Goal: Task Accomplishment & Management: Manage account settings

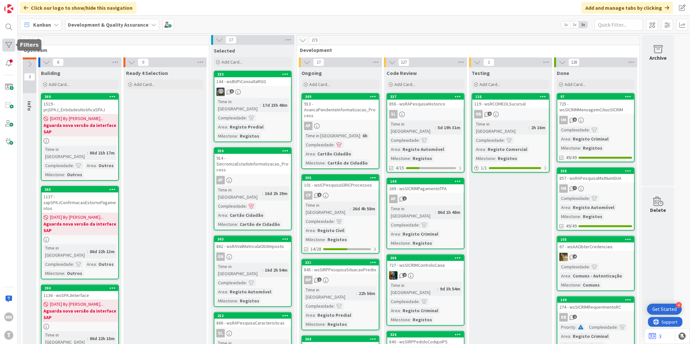
click at [10, 40] on div at bounding box center [8, 45] width 13 height 13
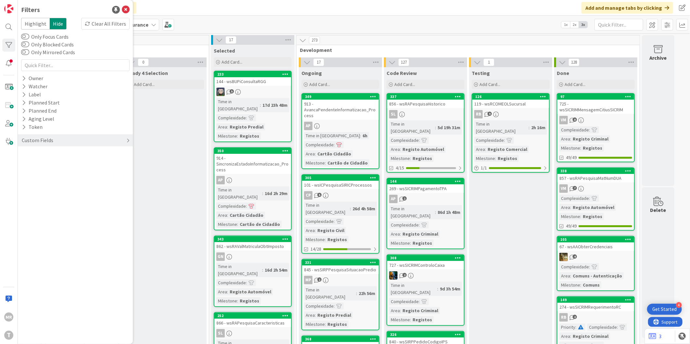
click at [25, 144] on div "Custom Fields" at bounding box center [75, 140] width 115 height 12
click at [34, 155] on button "Priority" at bounding box center [33, 154] width 25 height 8
click at [40, 172] on span "High" at bounding box center [40, 172] width 19 height 8
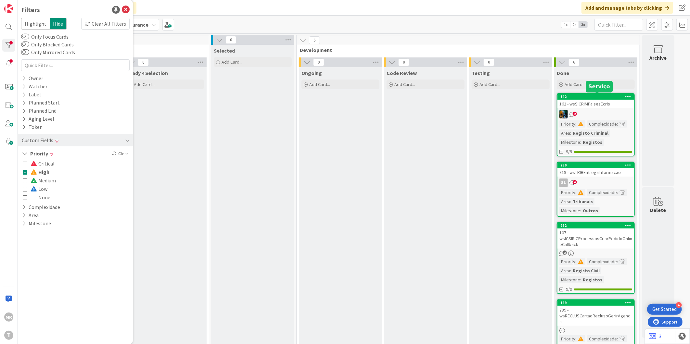
click at [604, 96] on div "142" at bounding box center [597, 96] width 74 height 5
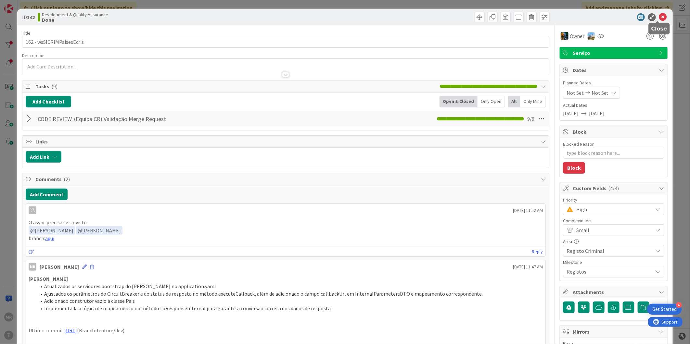
click at [659, 17] on icon at bounding box center [663, 17] width 8 height 8
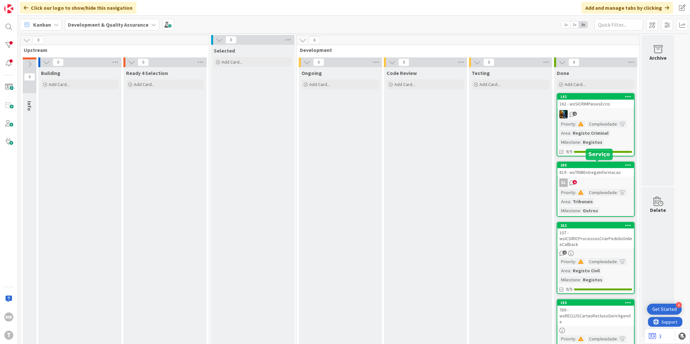
click at [586, 164] on div "280" at bounding box center [597, 165] width 74 height 5
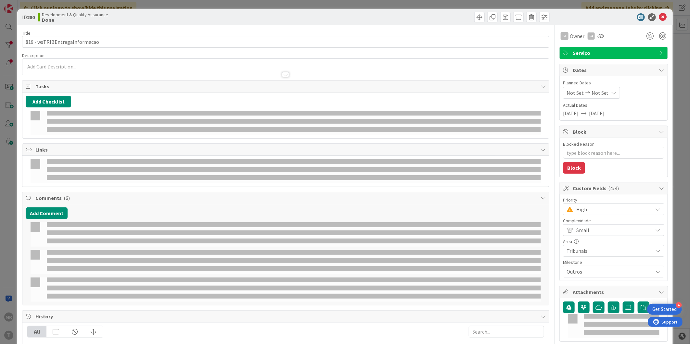
type textarea "x"
select select "java"
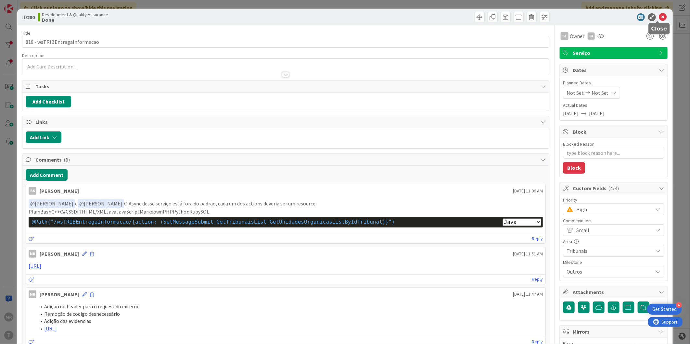
click at [659, 14] on icon at bounding box center [663, 17] width 8 height 8
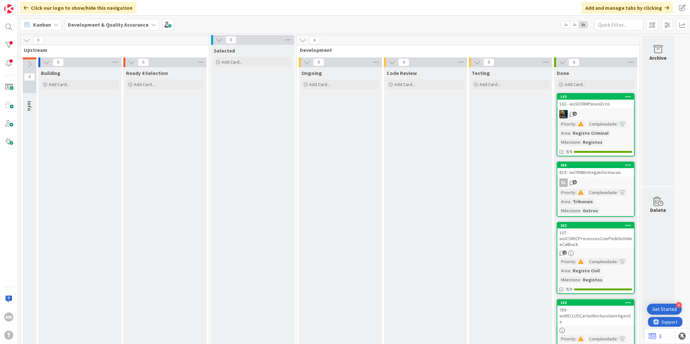
click at [580, 226] on div "262" at bounding box center [597, 225] width 74 height 5
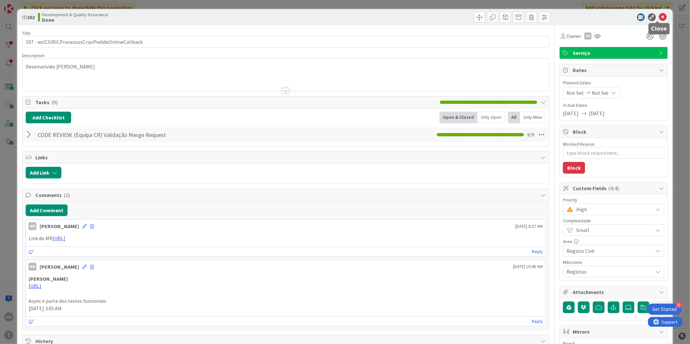
click at [659, 20] on icon at bounding box center [663, 17] width 8 height 8
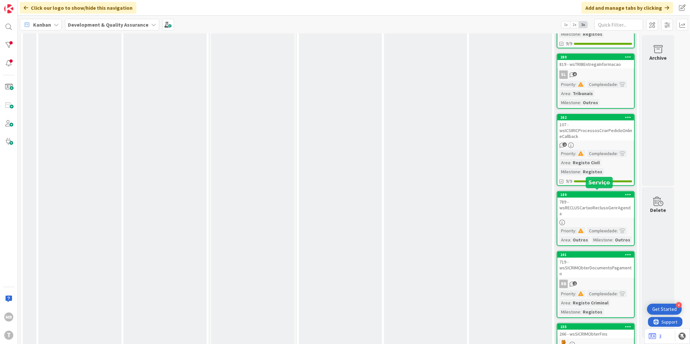
click at [594, 193] on div "189" at bounding box center [597, 195] width 74 height 5
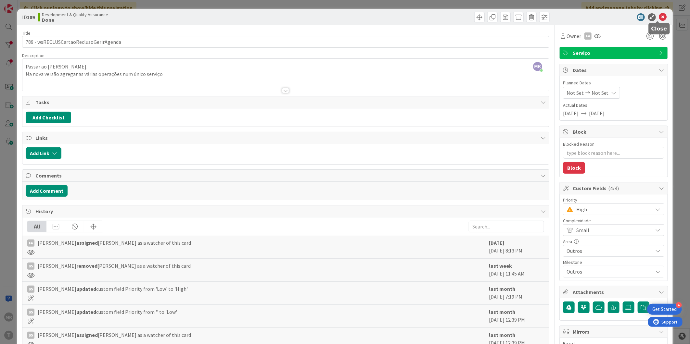
click at [659, 20] on icon at bounding box center [663, 17] width 8 height 8
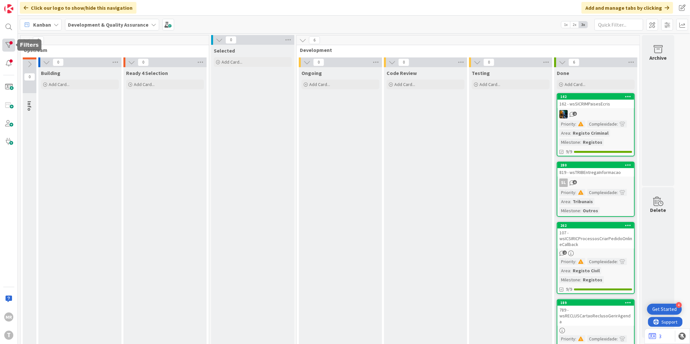
click at [8, 45] on div at bounding box center [8, 45] width 13 height 13
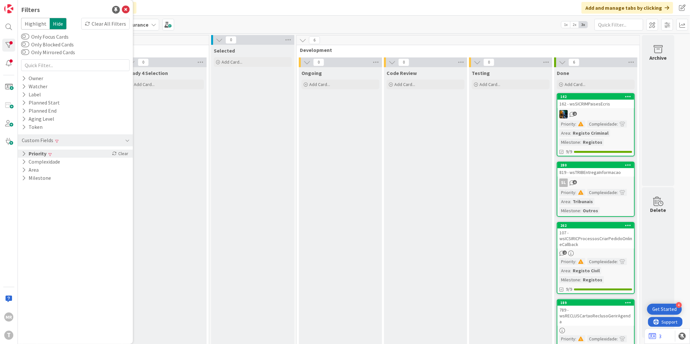
click at [43, 155] on button "Priority" at bounding box center [34, 154] width 26 height 8
click at [43, 173] on span "High" at bounding box center [40, 172] width 19 height 8
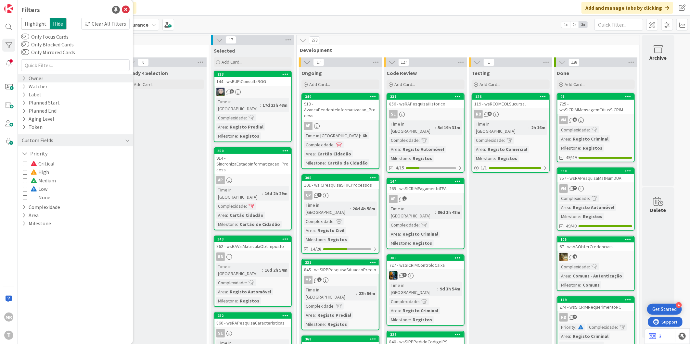
click at [44, 79] on div "Owner" at bounding box center [75, 78] width 115 height 8
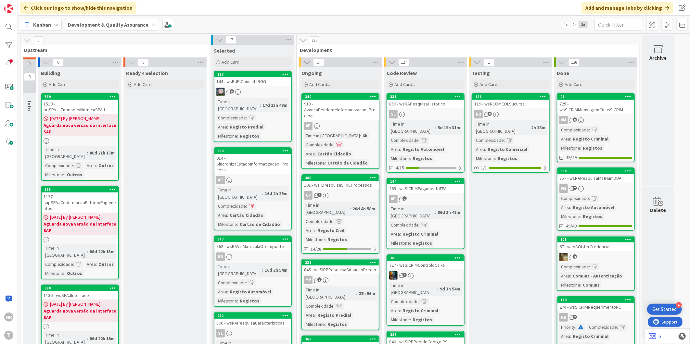
click at [1, 49] on div "[PERSON_NAME]" at bounding box center [9, 172] width 18 height 344
click at [9, 43] on div at bounding box center [8, 45] width 13 height 13
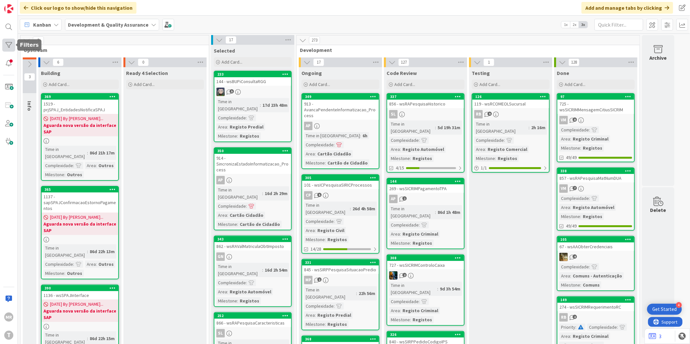
click at [6, 47] on div at bounding box center [8, 45] width 13 height 13
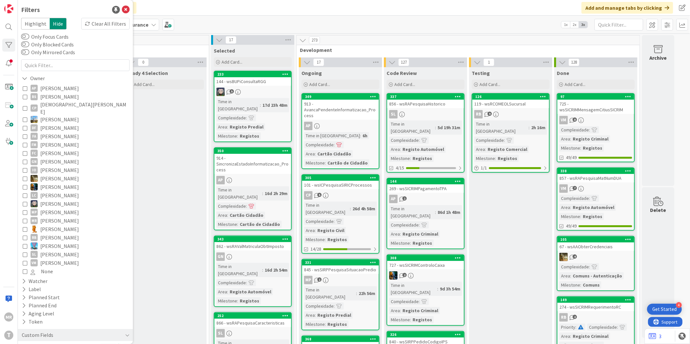
scroll to position [31, 0]
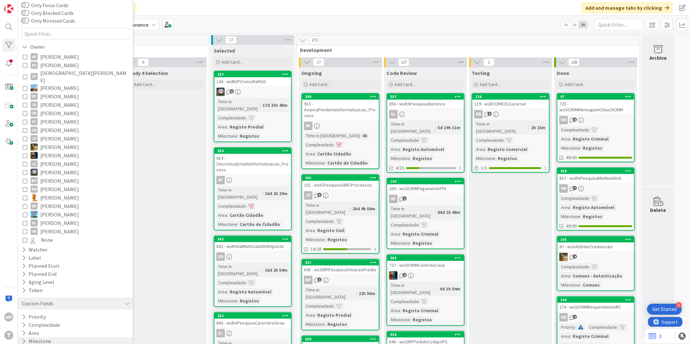
click at [38, 338] on button "Milestone" at bounding box center [36, 341] width 31 height 8
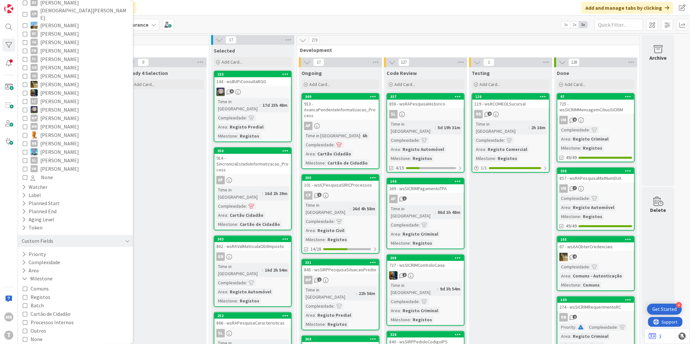
click at [54, 318] on span "Processos Internos" at bounding box center [52, 322] width 43 height 8
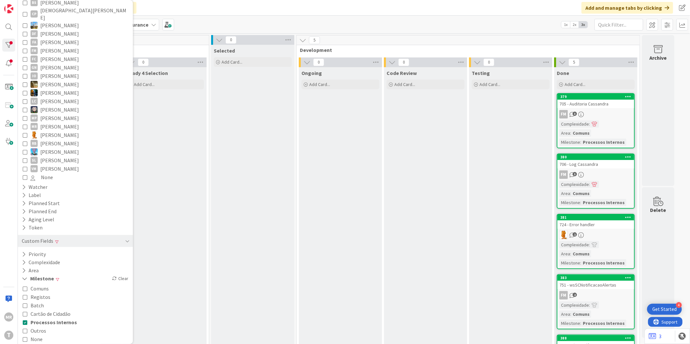
scroll to position [6, 0]
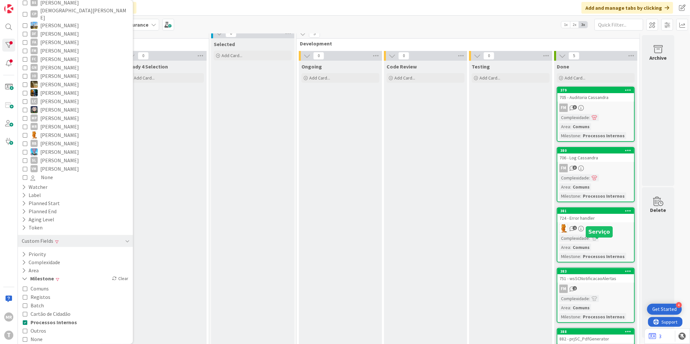
click at [597, 269] on div "383" at bounding box center [597, 271] width 74 height 5
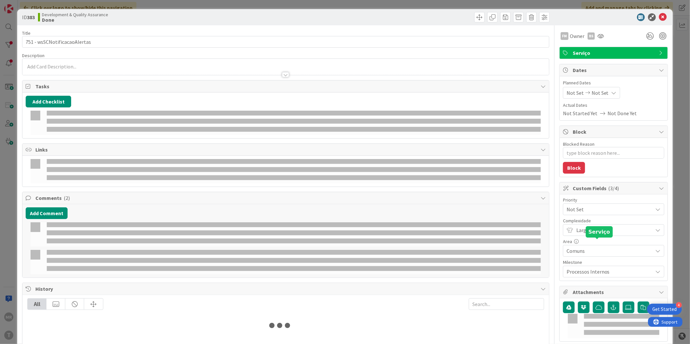
type textarea "x"
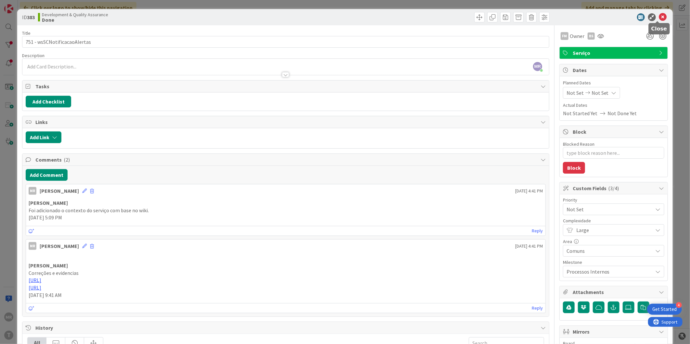
click at [659, 19] on icon at bounding box center [663, 17] width 8 height 8
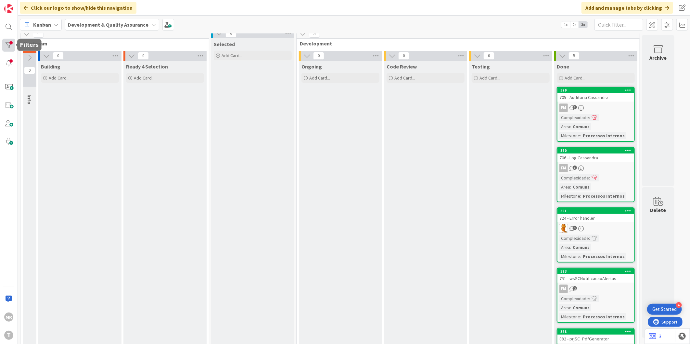
click at [6, 40] on div at bounding box center [8, 45] width 13 height 13
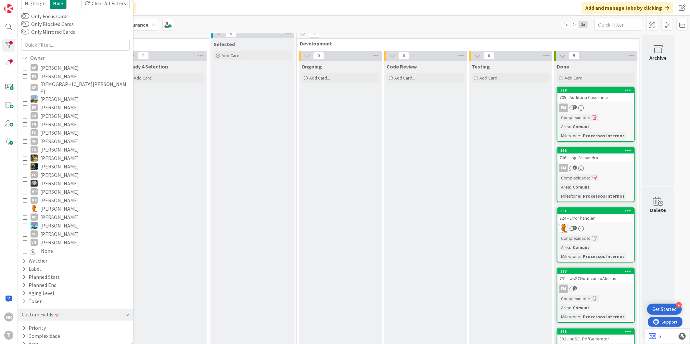
scroll to position [31, 0]
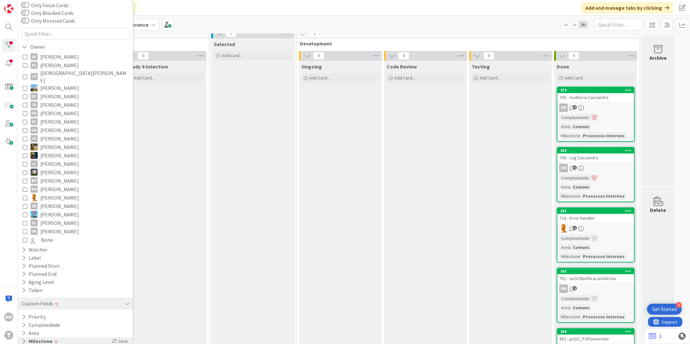
click at [49, 337] on button "Milestone" at bounding box center [37, 341] width 32 height 8
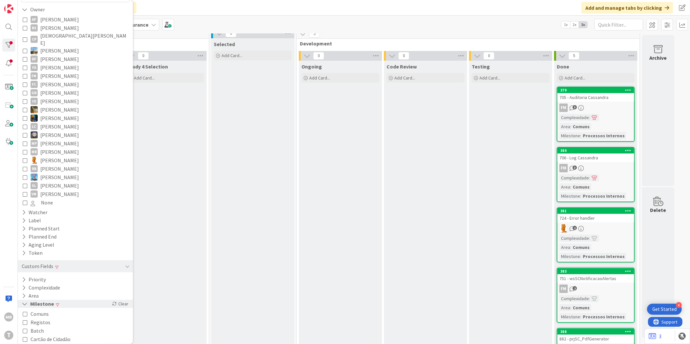
scroll to position [94, 0]
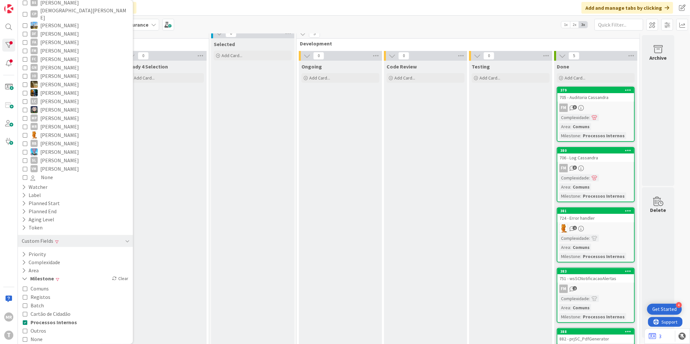
click at [44, 318] on span "Processos Internos" at bounding box center [54, 322] width 46 height 8
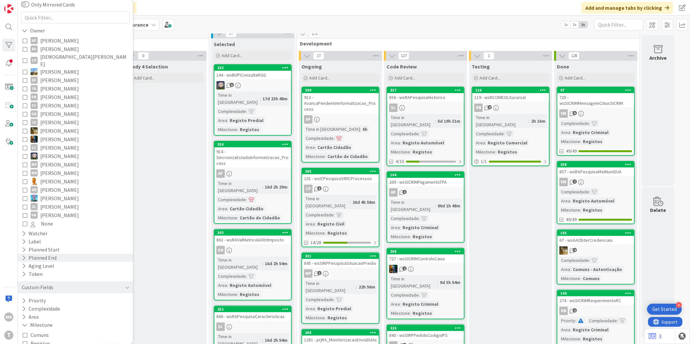
scroll to position [0, 0]
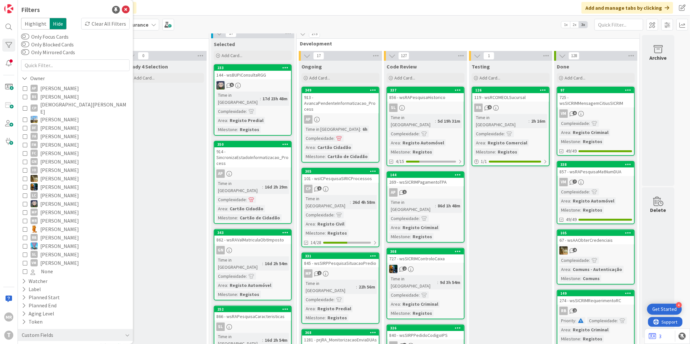
click at [48, 233] on span "[PERSON_NAME]" at bounding box center [59, 237] width 39 height 8
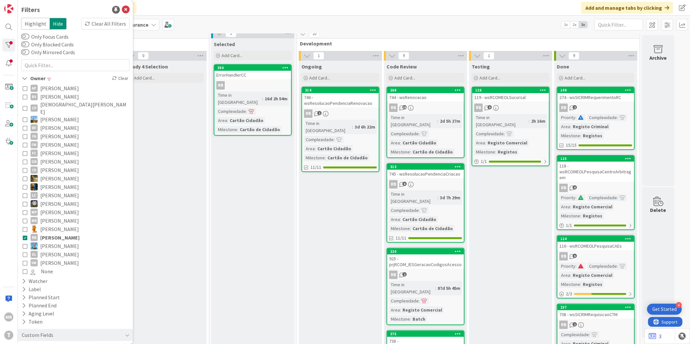
click at [48, 233] on span "[PERSON_NAME]" at bounding box center [59, 237] width 39 height 8
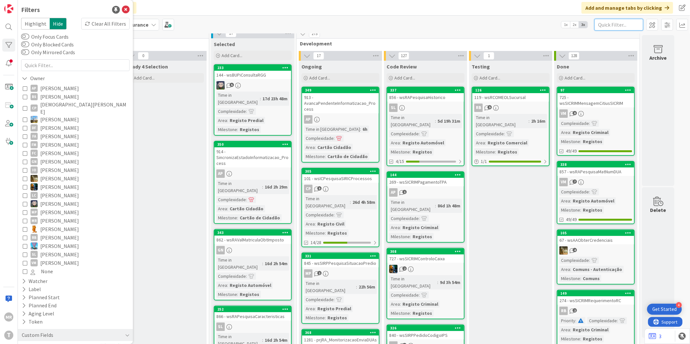
click at [619, 20] on input "text" at bounding box center [618, 25] width 49 height 12
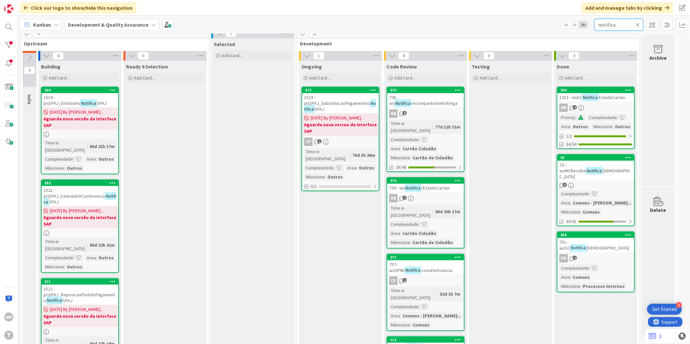
type input "notifica"
click at [588, 233] on div "383" at bounding box center [597, 235] width 74 height 5
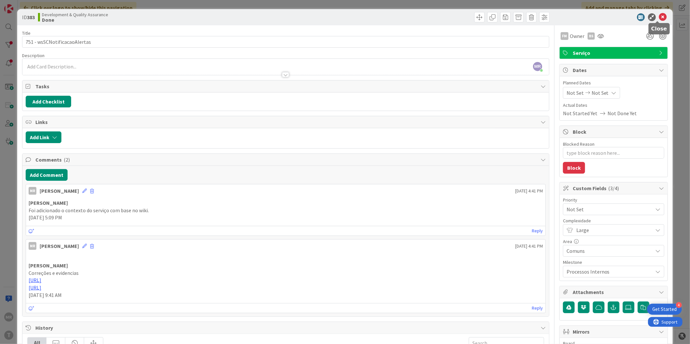
click at [659, 18] on icon at bounding box center [663, 17] width 8 height 8
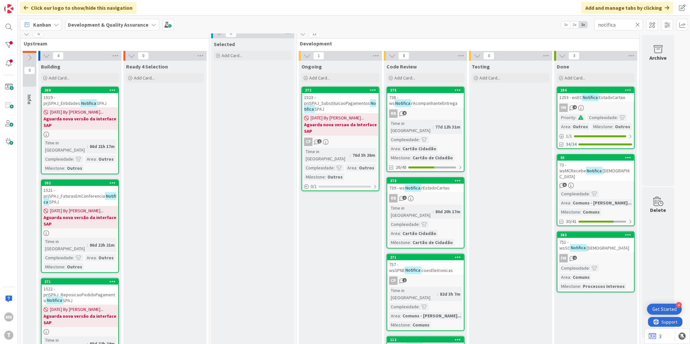
click at [17, 45] on div "[PERSON_NAME]" at bounding box center [9, 172] width 18 height 344
click at [14, 45] on div at bounding box center [8, 45] width 13 height 13
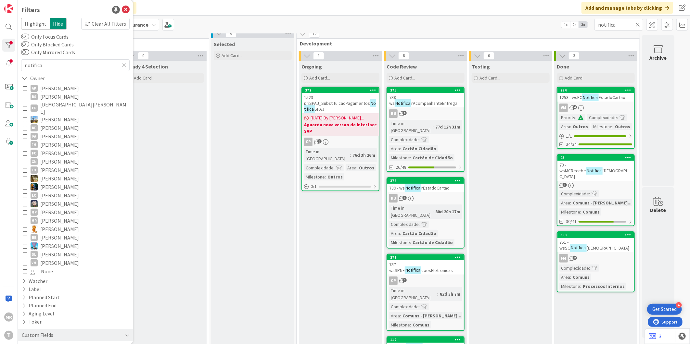
click at [56, 132] on span "[PERSON_NAME]" at bounding box center [59, 136] width 39 height 8
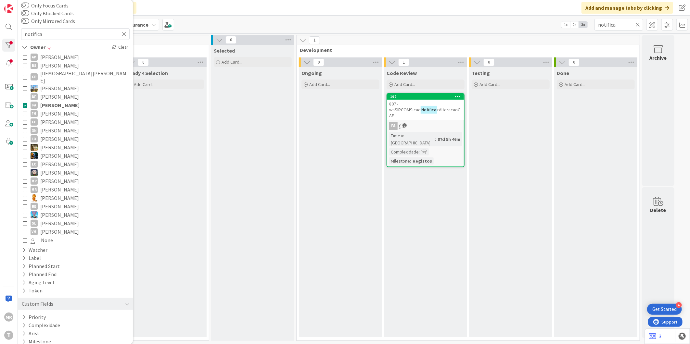
scroll to position [31, 0]
click at [433, 98] on div "192" at bounding box center [427, 96] width 74 height 5
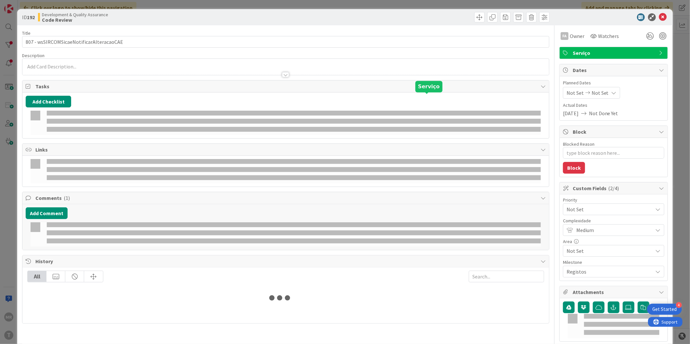
type textarea "x"
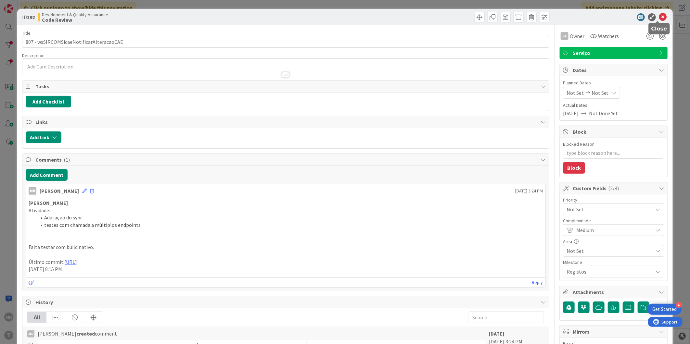
click at [659, 17] on icon at bounding box center [663, 17] width 8 height 8
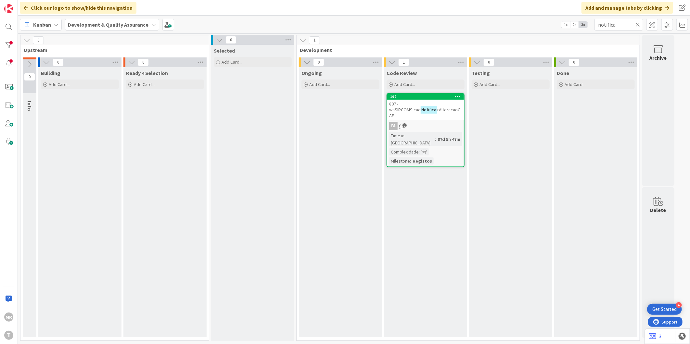
click at [638, 23] on icon at bounding box center [637, 25] width 5 height 6
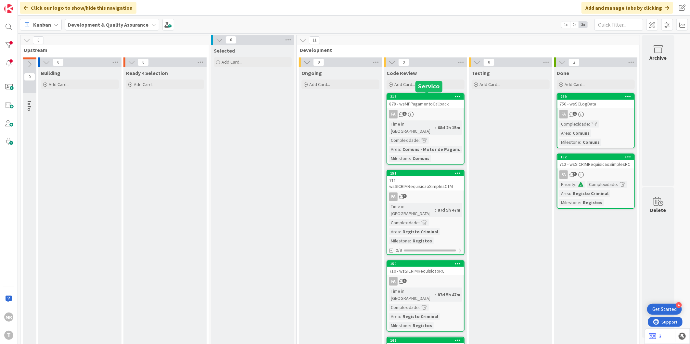
click at [414, 96] on div "216" at bounding box center [427, 96] width 74 height 5
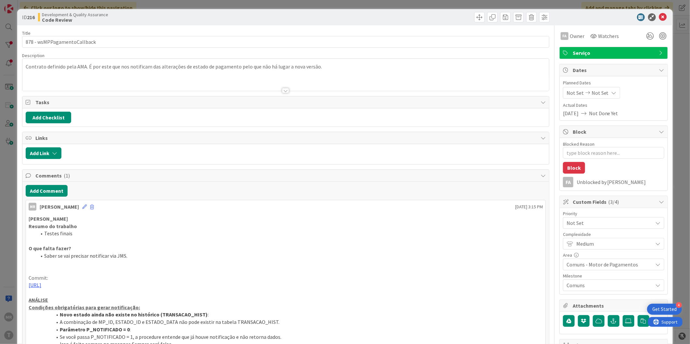
type textarea "x"
click at [659, 20] on icon at bounding box center [663, 17] width 8 height 8
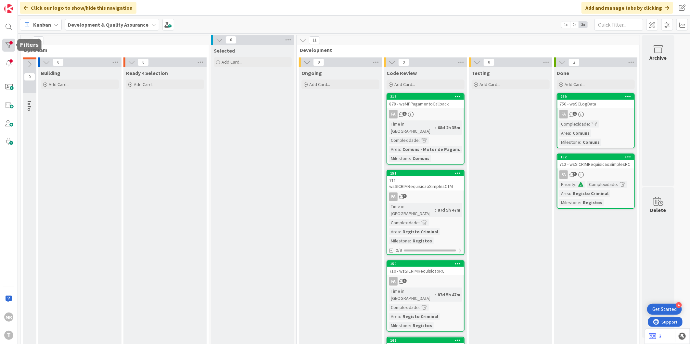
click at [8, 39] on div at bounding box center [8, 45] width 13 height 13
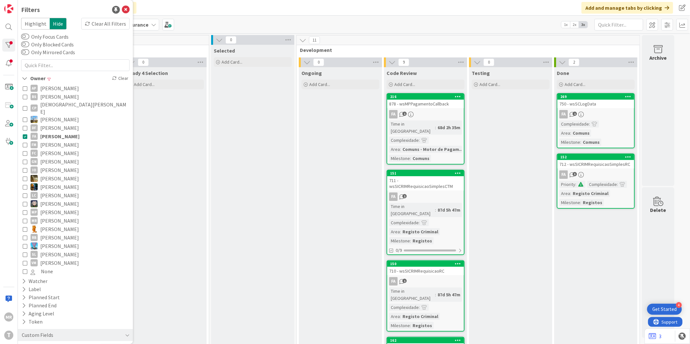
click at [56, 132] on span "[PERSON_NAME]" at bounding box center [59, 136] width 39 height 8
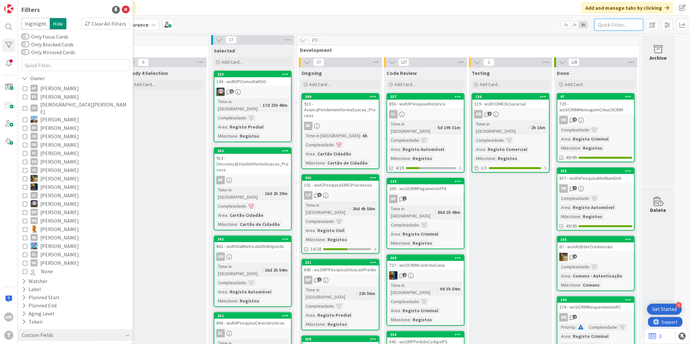
click at [602, 23] on input "text" at bounding box center [618, 25] width 49 height 12
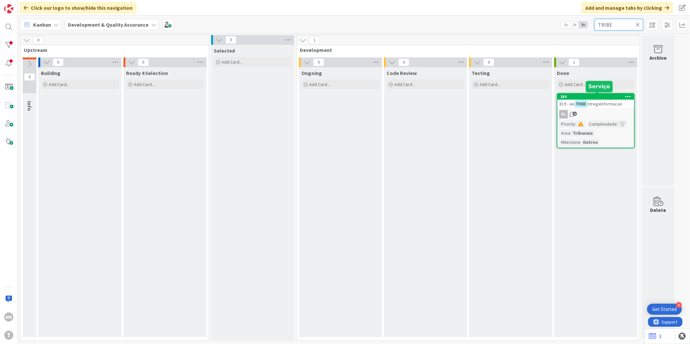
type input "TRIBE"
click at [615, 97] on div "280" at bounding box center [597, 96] width 74 height 5
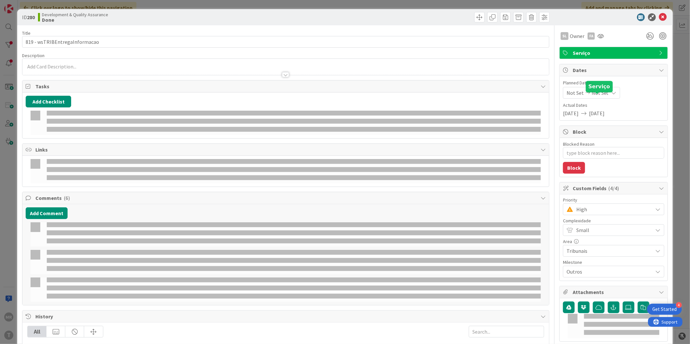
type textarea "x"
select select "java"
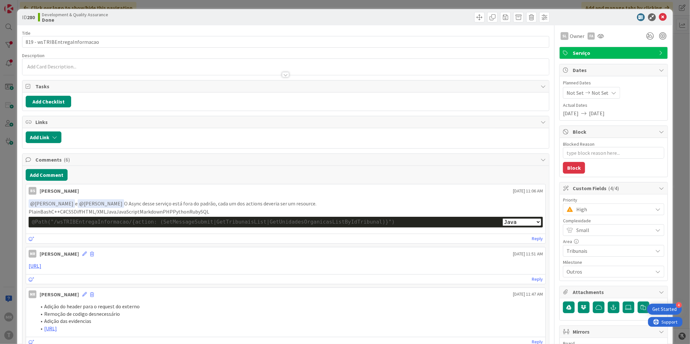
type textarea "x"
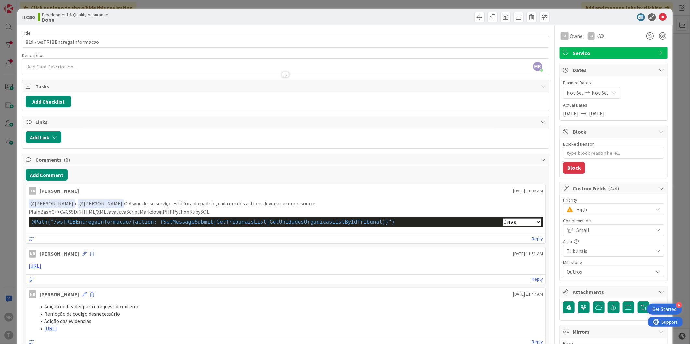
click at [327, 207] on p "﻿ @ [PERSON_NAME] ﻿ e ﻿ @ [PERSON_NAME] ﻿ O Async desse serviço está fora do pa…" at bounding box center [286, 203] width 514 height 9
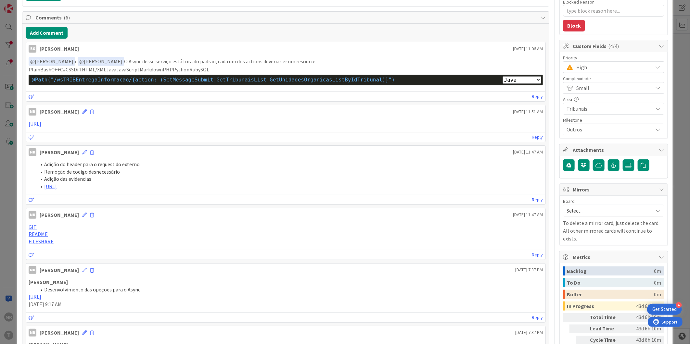
scroll to position [70, 0]
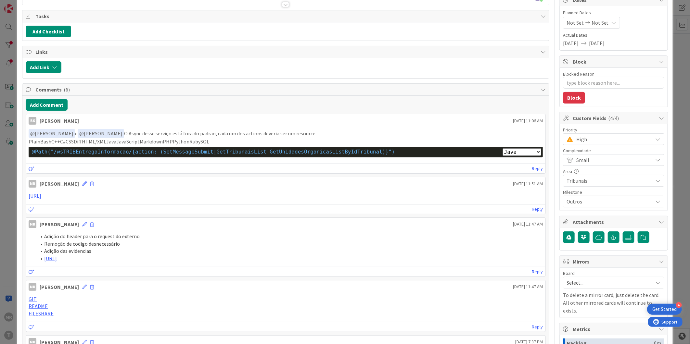
click at [446, 129] on p "﻿ @ [PERSON_NAME] ﻿ e ﻿ @ [PERSON_NAME] ﻿ O Async desse serviço está fora do pa…" at bounding box center [286, 133] width 514 height 9
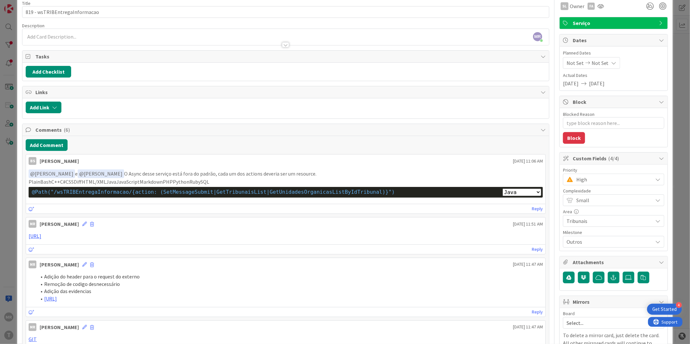
scroll to position [0, 0]
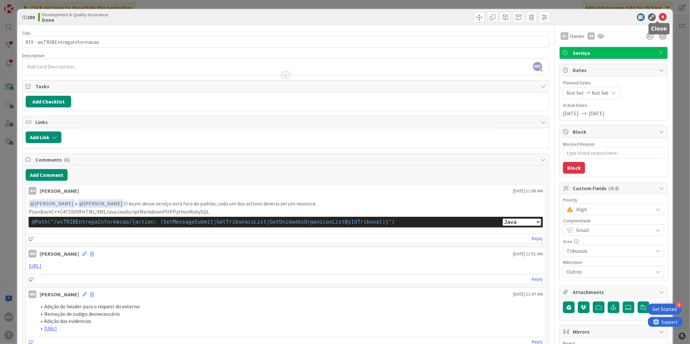
click at [659, 18] on icon at bounding box center [663, 17] width 8 height 8
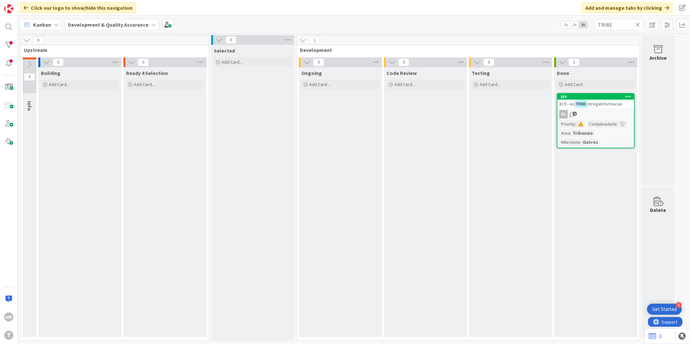
click at [575, 179] on div "Done Add Card... 280 819 - ws TRIBE ntregaInformacao SL 6 Priority : Complexida…" at bounding box center [595, 202] width 83 height 270
click at [637, 22] on icon at bounding box center [637, 25] width 5 height 6
click at [625, 23] on input "text" at bounding box center [618, 25] width 49 height 12
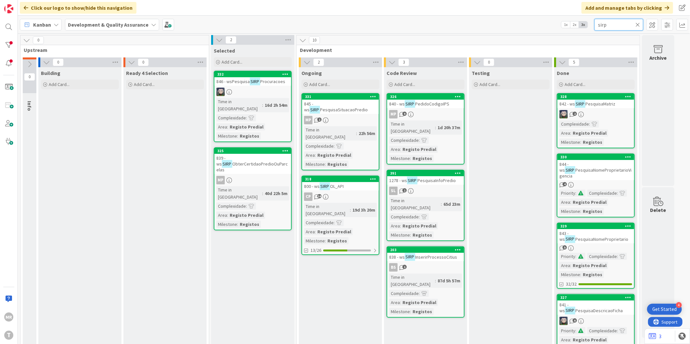
drag, startPoint x: 609, startPoint y: 24, endPoint x: 568, endPoint y: 23, distance: 41.6
click at [568, 23] on div "Kanban Development & Quality Assurance 1x 2x 3x sirp" at bounding box center [354, 25] width 672 height 18
drag, startPoint x: 616, startPoint y: 22, endPoint x: 558, endPoint y: 21, distance: 57.2
click at [559, 21] on div "Kanban Development & Quality Assurance 1x 2x 3x sirp" at bounding box center [354, 25] width 672 height 18
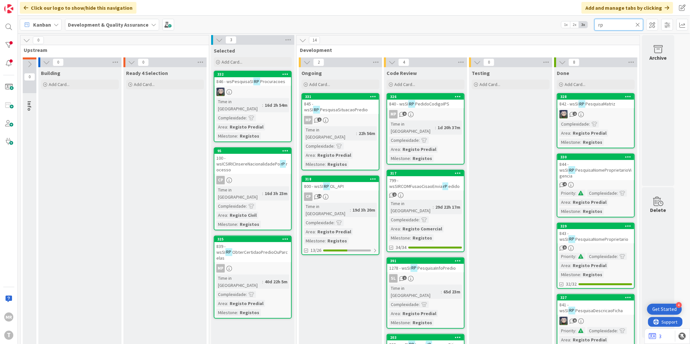
type input "p"
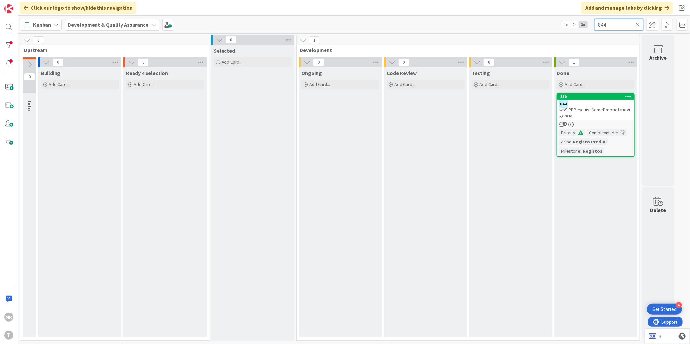
drag, startPoint x: 612, startPoint y: 23, endPoint x: 589, endPoint y: 23, distance: 22.7
click at [589, 23] on div "Kanban Development & Quality Assurance 1x 2x 3x 844" at bounding box center [354, 25] width 672 height 18
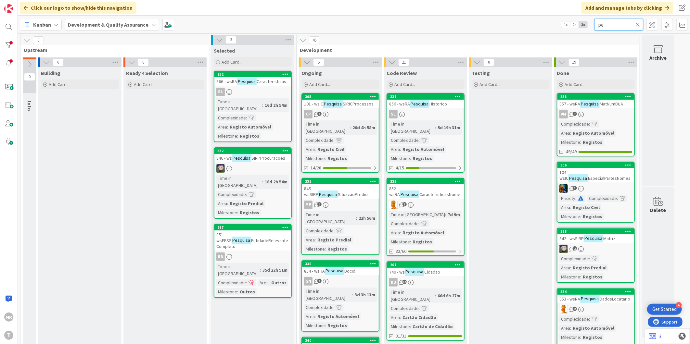
type input "p"
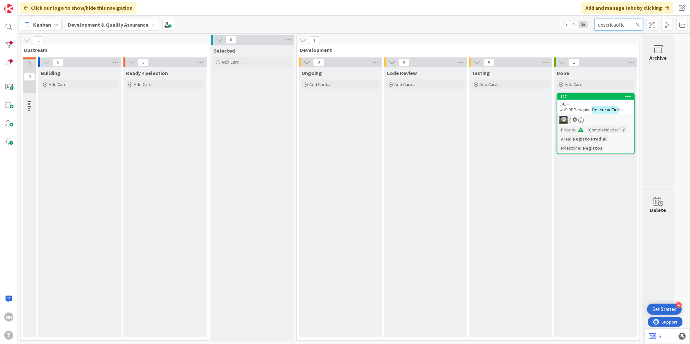
type input "descricaofic"
click at [636, 24] on icon at bounding box center [637, 25] width 5 height 6
click at [622, 24] on input "text" at bounding box center [618, 25] width 49 height 12
click at [568, 18] on div "Kanban Development & Quality Assurance 1x 2x 3x 841" at bounding box center [354, 25] width 672 height 18
drag, startPoint x: 613, startPoint y: 24, endPoint x: 475, endPoint y: 11, distance: 138.6
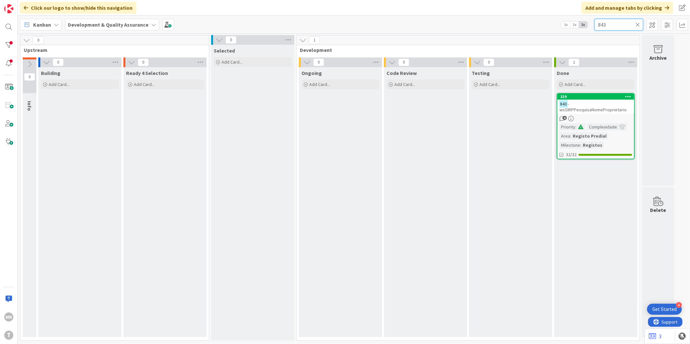
click at [494, 12] on div "Click our logo to show/hide this navigation Add and manage tabs by clicking Kan…" at bounding box center [354, 172] width 672 height 344
drag, startPoint x: 610, startPoint y: 22, endPoint x: 598, endPoint y: 23, distance: 12.4
click at [598, 23] on input "844" at bounding box center [618, 25] width 49 height 12
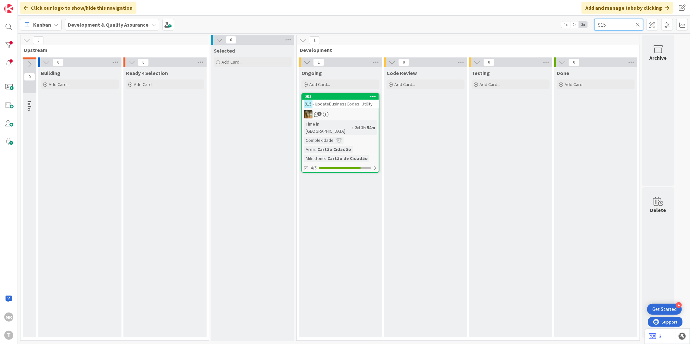
type input "915"
click at [329, 99] on div "253" at bounding box center [340, 97] width 77 height 6
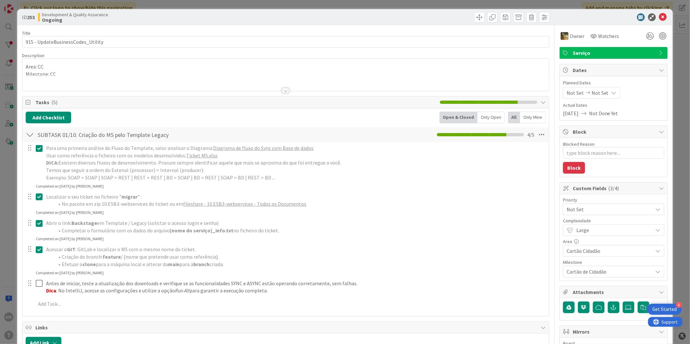
type textarea "x"
click at [659, 17] on icon at bounding box center [663, 17] width 8 height 8
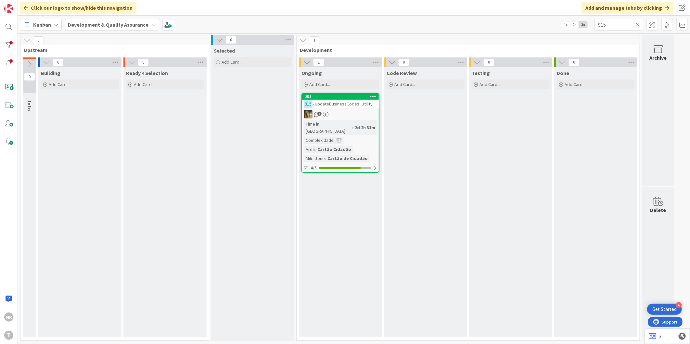
click at [355, 209] on div "Ongoing Add Card... 253 915 - UpdateBusinessCodes_Utility 1 Time in Column : 2d…" at bounding box center [340, 202] width 83 height 270
click at [13, 47] on div at bounding box center [8, 45] width 13 height 13
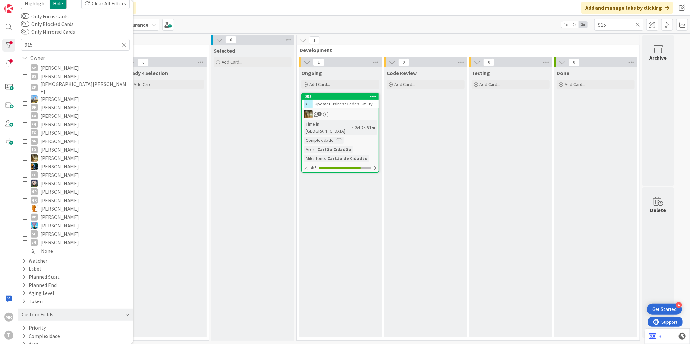
scroll to position [31, 0]
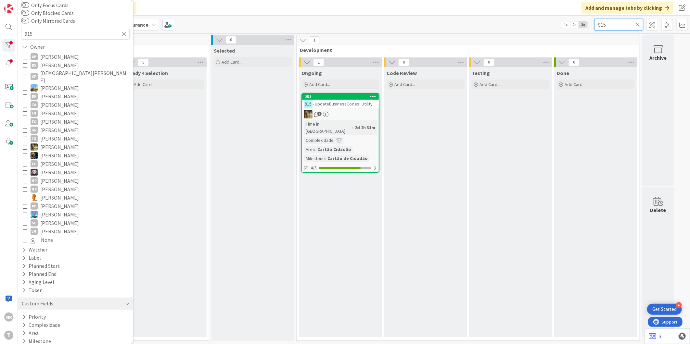
drag, startPoint x: 608, startPoint y: 22, endPoint x: 570, endPoint y: 25, distance: 37.8
click at [579, 24] on div "Kanban Development & Quality Assurance 1x 2x 3x 915" at bounding box center [354, 25] width 672 height 18
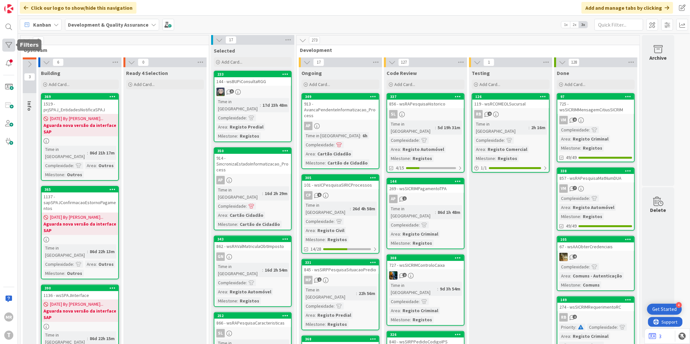
click at [11, 42] on div at bounding box center [8, 45] width 13 height 13
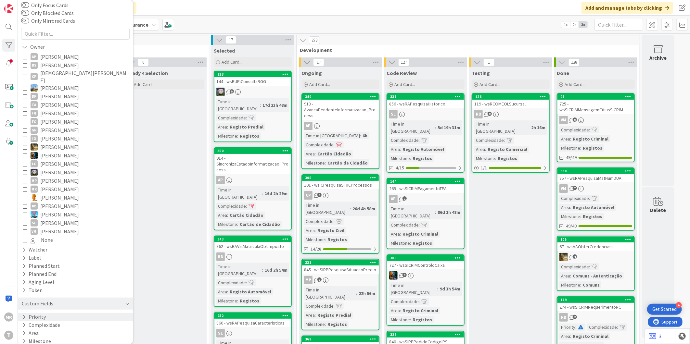
click at [49, 313] on div "Priority" at bounding box center [75, 317] width 115 height 8
click at [49, 340] on span "Medium" at bounding box center [43, 344] width 25 height 8
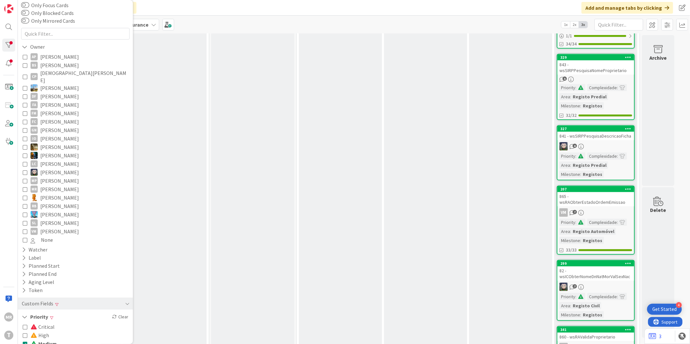
scroll to position [437, 0]
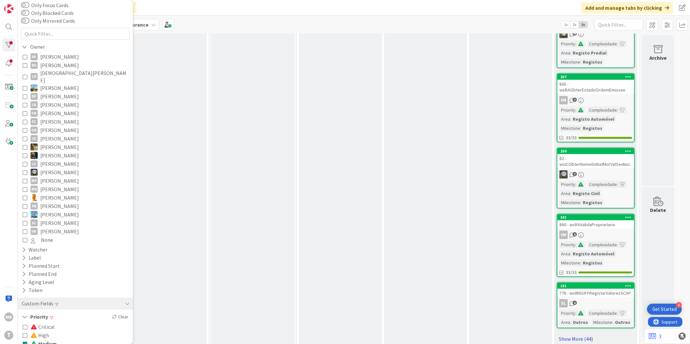
click at [573, 334] on link "Show More (44)" at bounding box center [596, 339] width 78 height 10
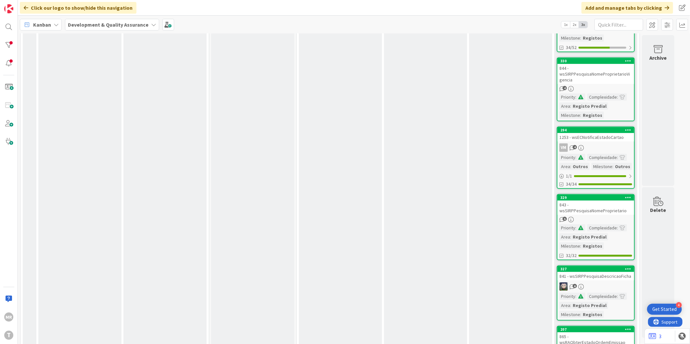
scroll to position [0, 0]
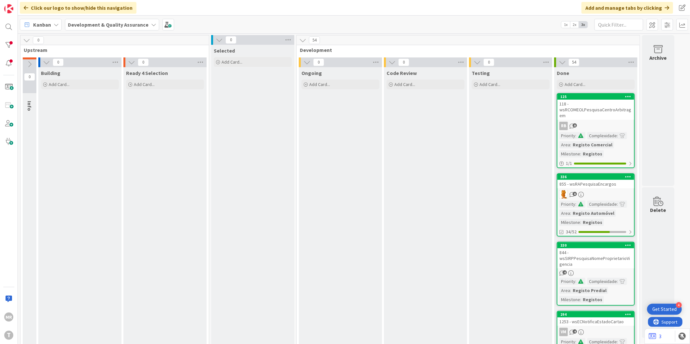
click at [8, 49] on div at bounding box center [8, 45] width 13 height 13
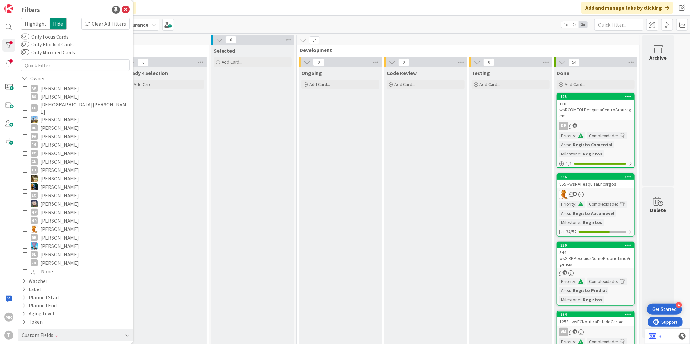
click at [56, 259] on span "[PERSON_NAME]" at bounding box center [59, 263] width 39 height 8
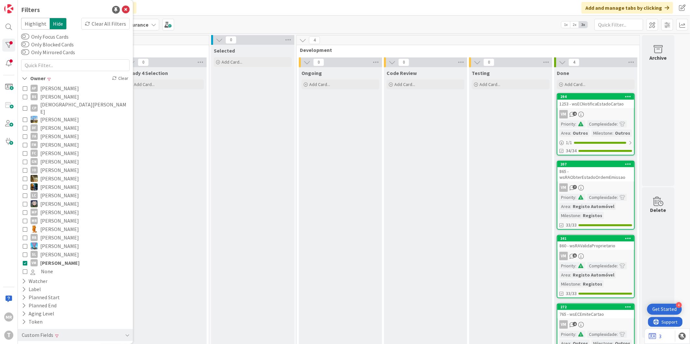
scroll to position [31, 0]
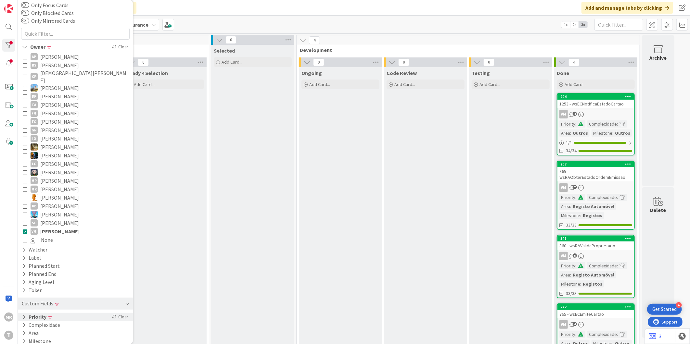
click at [44, 313] on button "Priority" at bounding box center [34, 317] width 26 height 8
click at [47, 340] on span "Medium" at bounding box center [44, 344] width 26 height 8
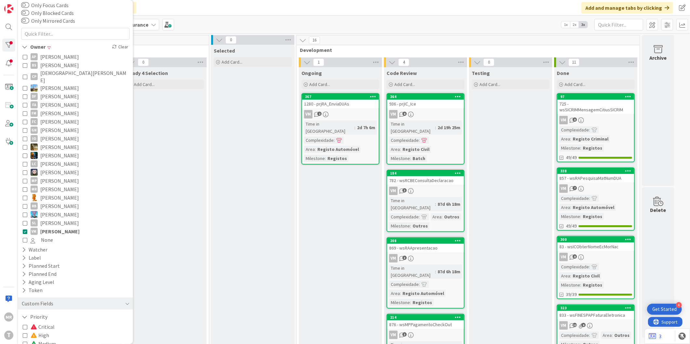
click at [46, 143] on span "[PERSON_NAME]" at bounding box center [59, 147] width 39 height 8
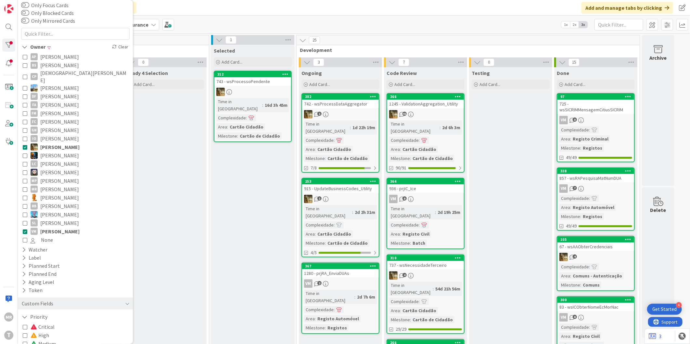
click at [54, 227] on span "[PERSON_NAME]" at bounding box center [59, 231] width 39 height 8
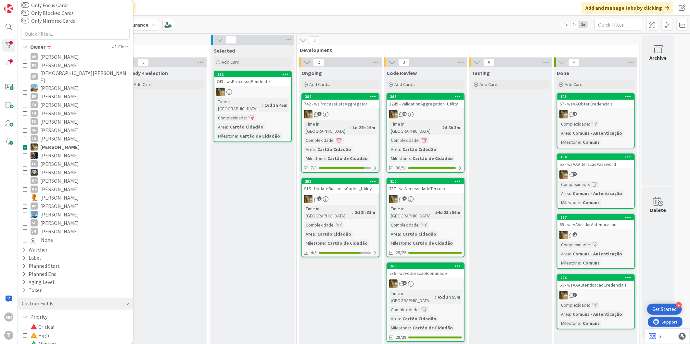
click at [52, 53] on span "[PERSON_NAME]" at bounding box center [59, 57] width 39 height 8
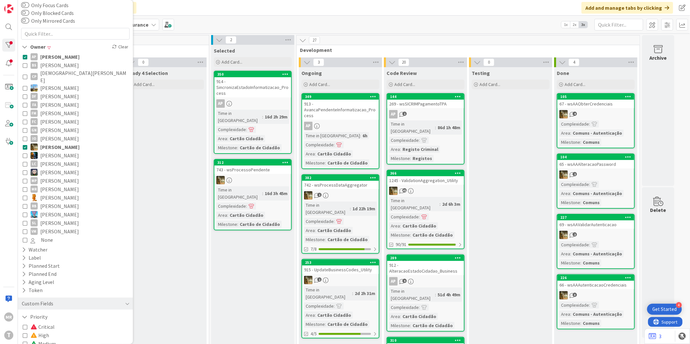
click at [53, 57] on span "[PERSON_NAME]" at bounding box center [59, 57] width 39 height 8
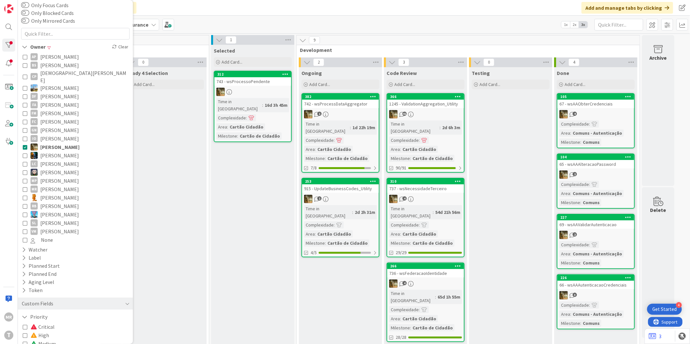
click at [51, 202] on span "[PERSON_NAME]" at bounding box center [59, 206] width 39 height 8
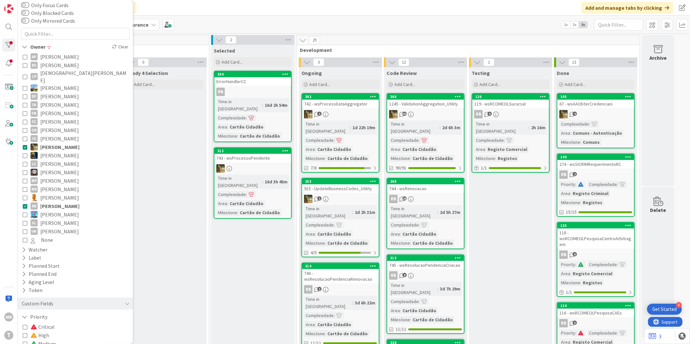
click at [48, 143] on span "[PERSON_NAME]" at bounding box center [59, 147] width 39 height 8
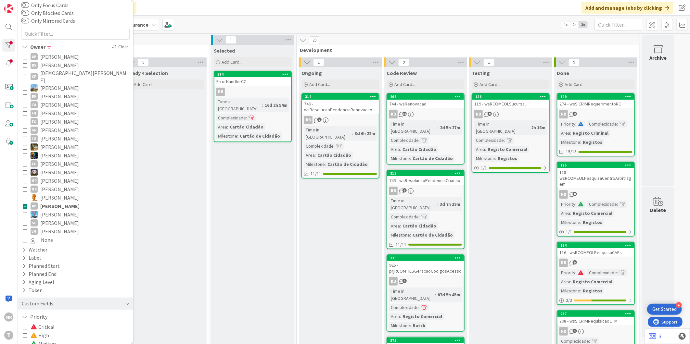
click at [47, 202] on span "[PERSON_NAME]" at bounding box center [59, 206] width 39 height 8
